Goal: Task Accomplishment & Management: Use online tool/utility

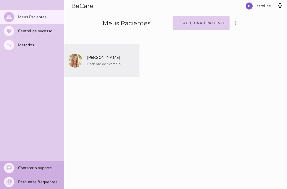
drag, startPoint x: 102, startPoint y: 56, endPoint x: 199, endPoint y: 35, distance: 99.2
click at [102, 56] on p "[PERSON_NAME]" at bounding box center [103, 57] width 34 height 7
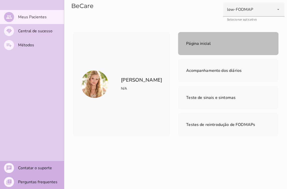
click at [186, 47] on span "Página inicial" at bounding box center [198, 43] width 25 height 7
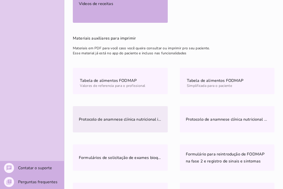
scroll to position [301, 0]
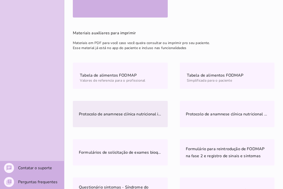
click at [0, 0] on slot "Protocolo de anamnese clínica nutricional inicial" at bounding box center [0, 0] width 0 height 0
